Goal: Information Seeking & Learning: Check status

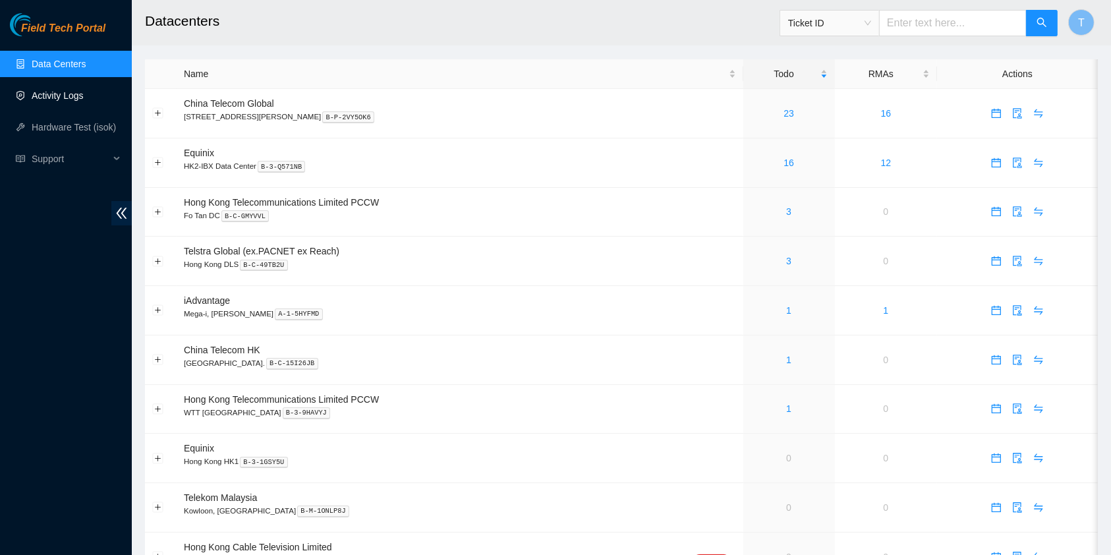
click at [61, 101] on link "Activity Logs" at bounding box center [58, 95] width 52 height 11
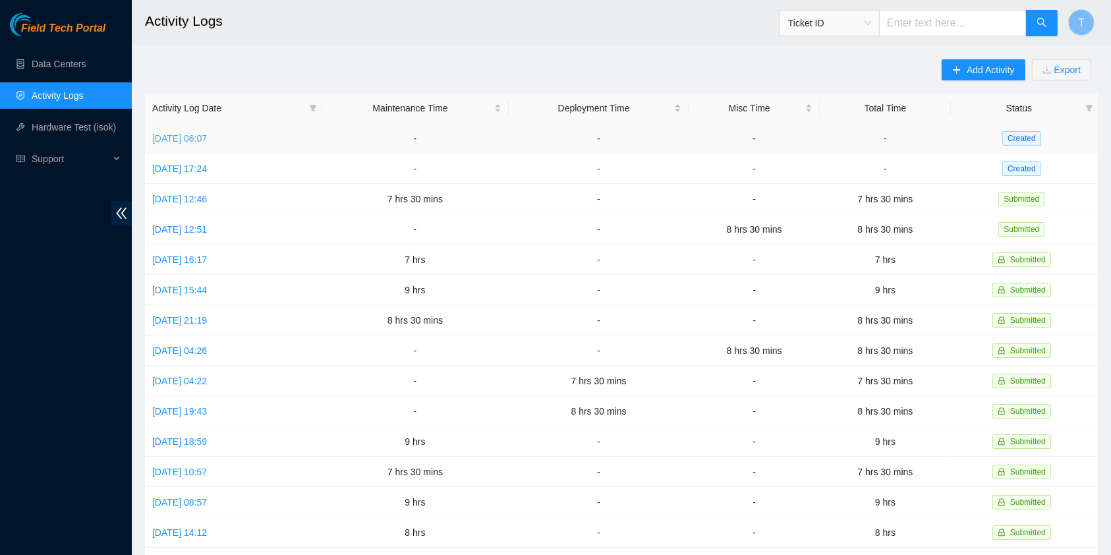
click at [204, 138] on link "[DATE] 06:07" at bounding box center [179, 138] width 55 height 11
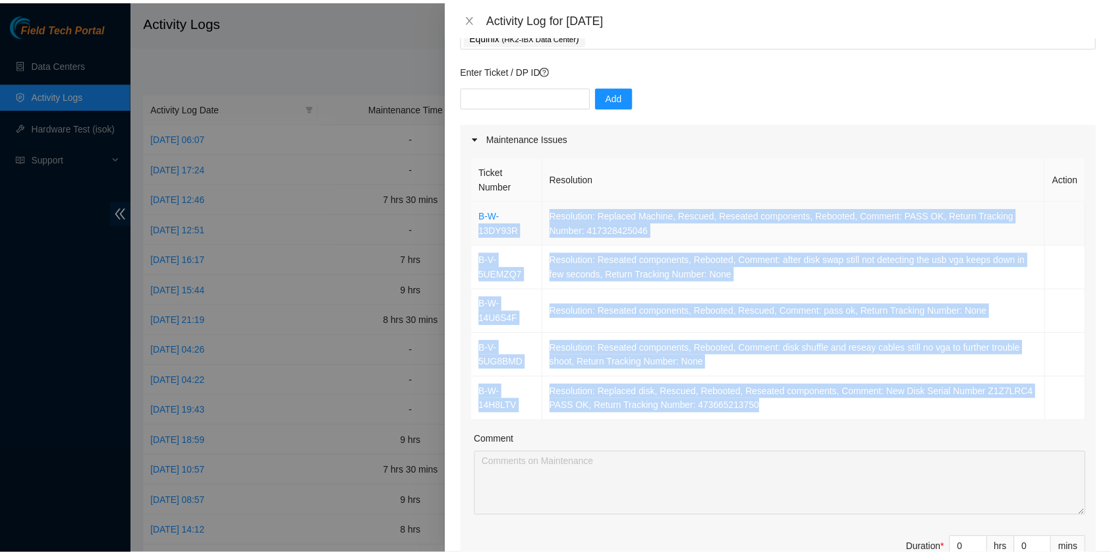
scroll to position [87, 0]
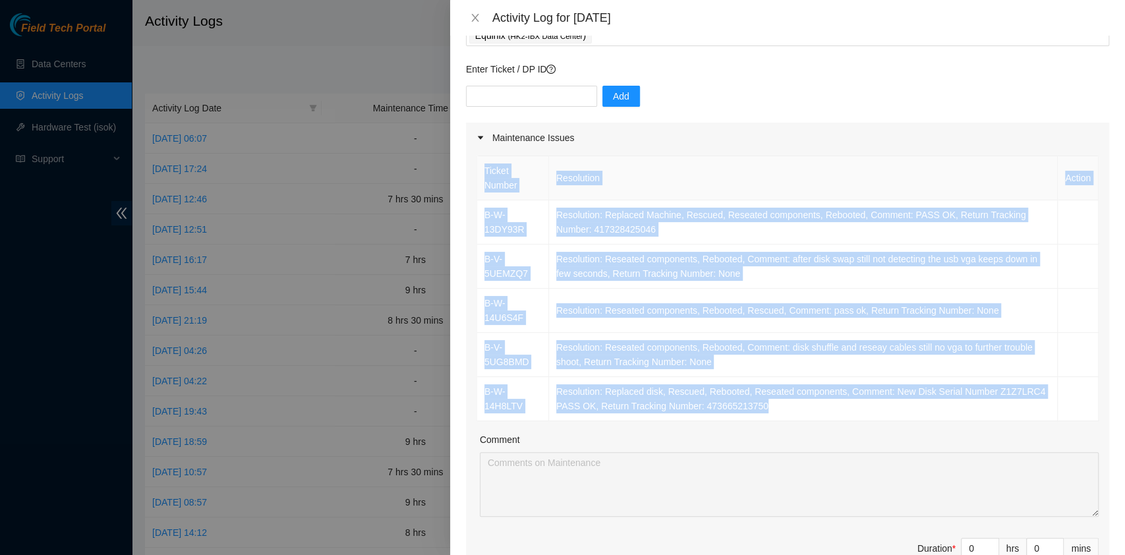
drag, startPoint x: 782, startPoint y: 425, endPoint x: 476, endPoint y: 212, distance: 373.0
click at [476, 212] on div "Ticket Number Resolution Action B-W-13DY93R Resolution: Replaced Machine, Rescu…" at bounding box center [787, 288] width 622 height 266
copy table "Ticket Number Resolution Action B-W-13DY93R Resolution: Replaced Machine, Rescu…"
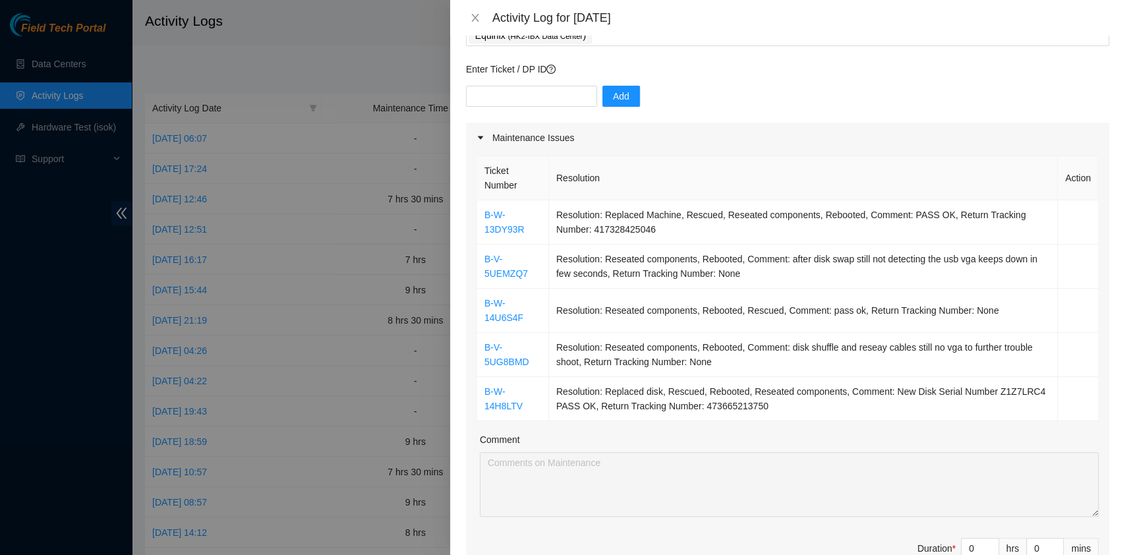
click at [0, 222] on div at bounding box center [562, 277] width 1125 height 555
click at [474, 14] on icon "close" at bounding box center [475, 18] width 11 height 11
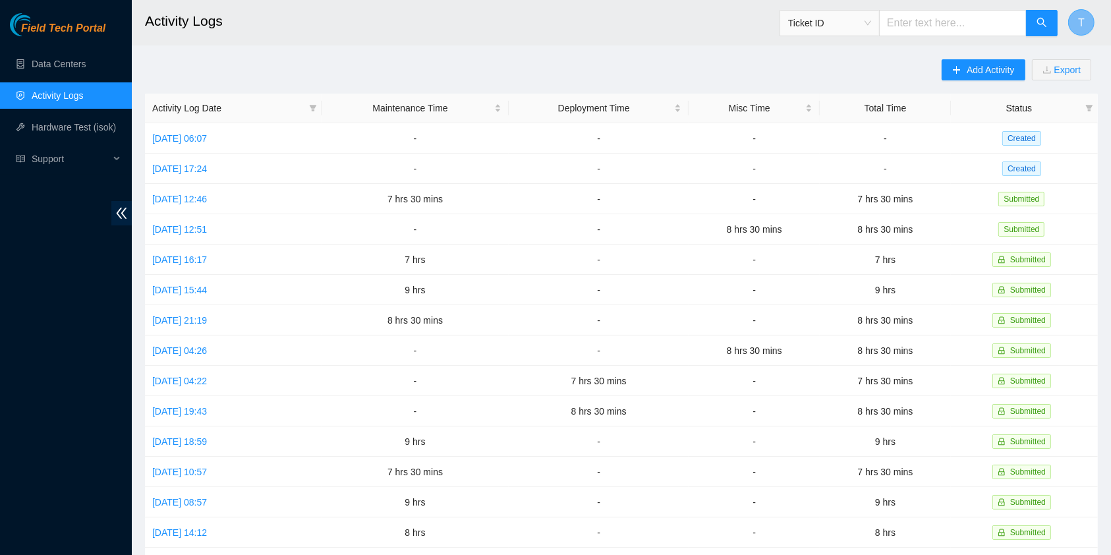
click at [1083, 19] on span "T" at bounding box center [1081, 22] width 7 height 16
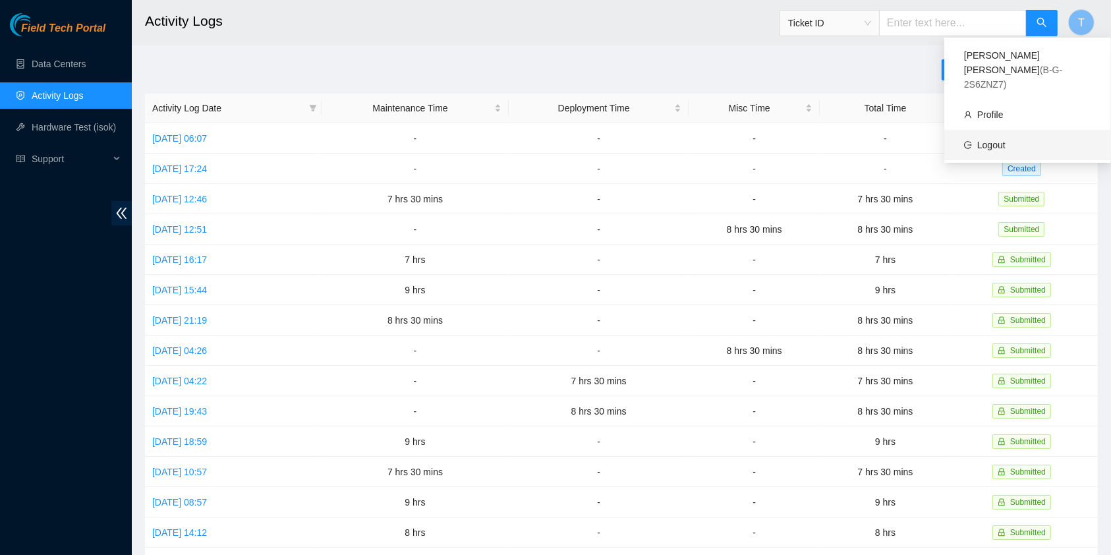
click at [1005, 140] on link "Logout" at bounding box center [991, 145] width 28 height 11
